Goal: Transaction & Acquisition: Purchase product/service

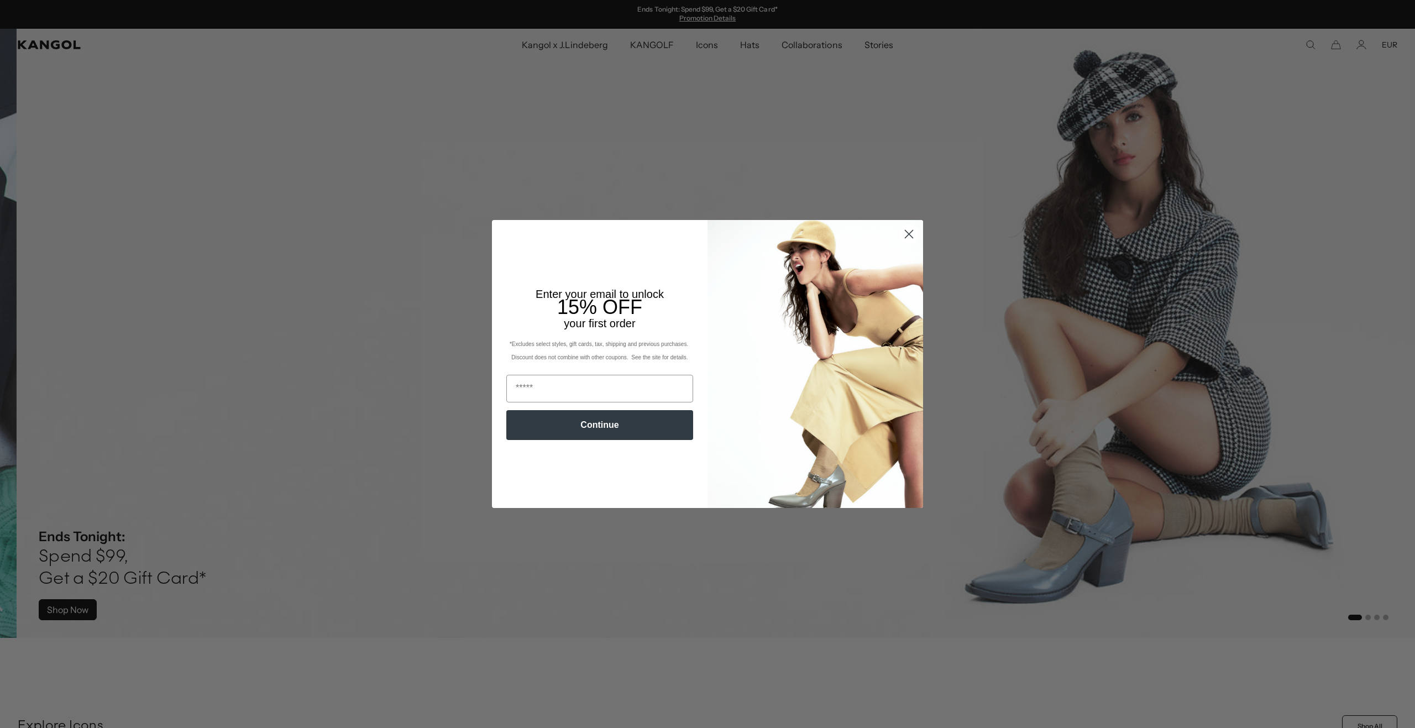
click at [900, 230] on circle "Close dialog" at bounding box center [909, 234] width 18 height 18
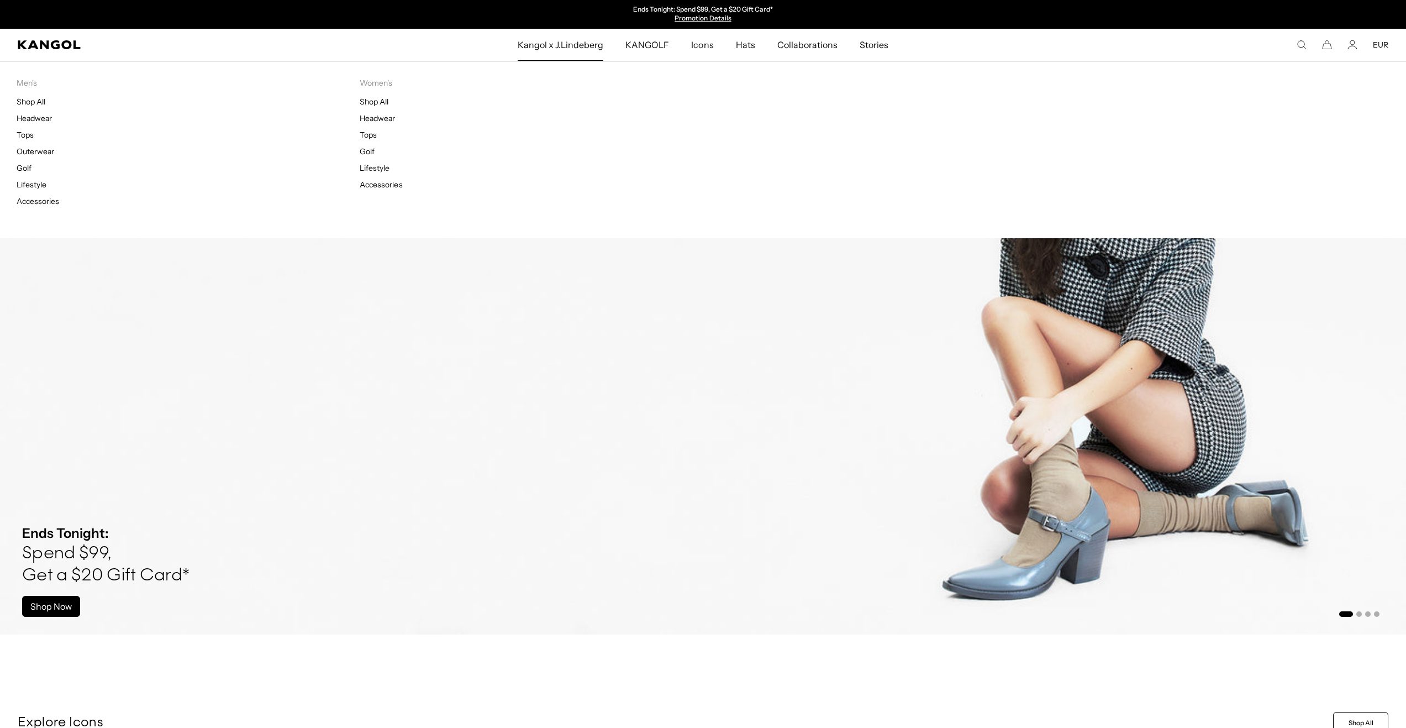
click at [590, 44] on span "Kangol x J.Lindeberg" at bounding box center [561, 45] width 86 height 32
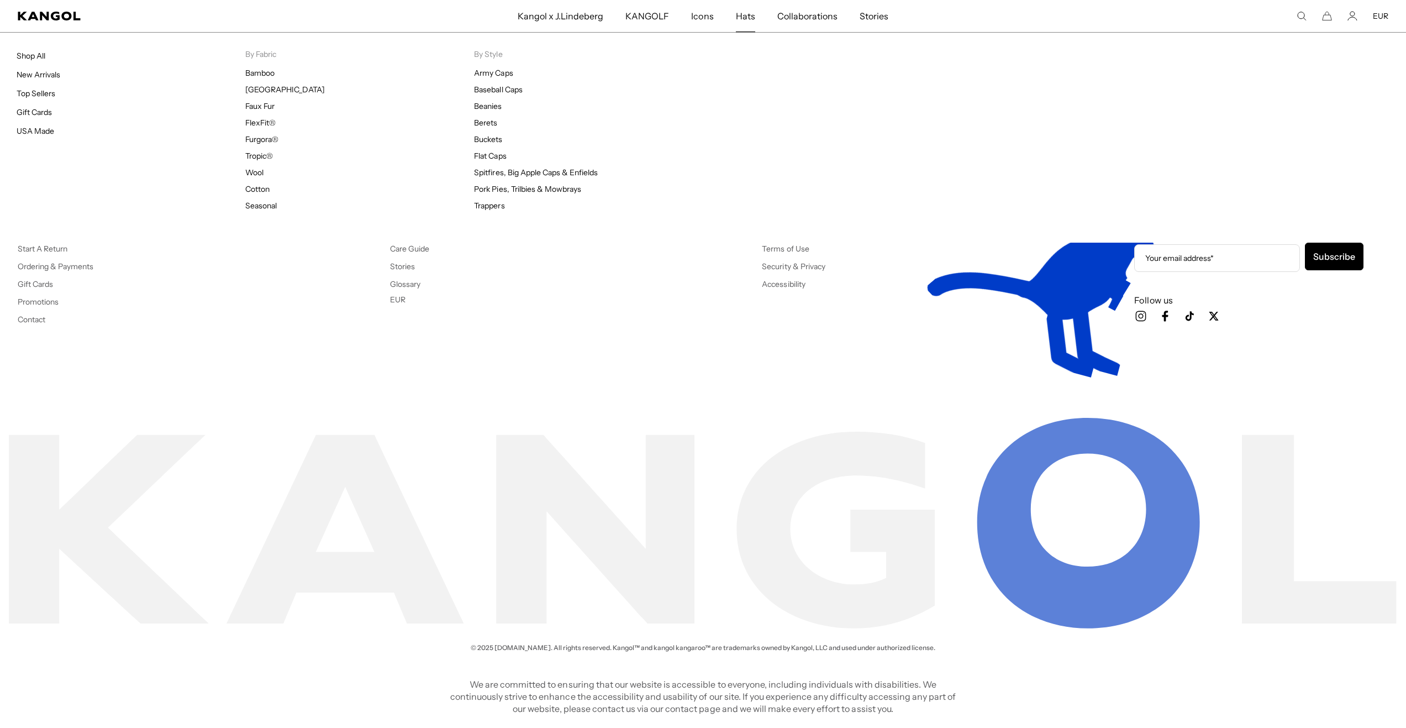
click at [752, 12] on span "Hats" at bounding box center [745, 16] width 19 height 32
